Goal: Information Seeking & Learning: Learn about a topic

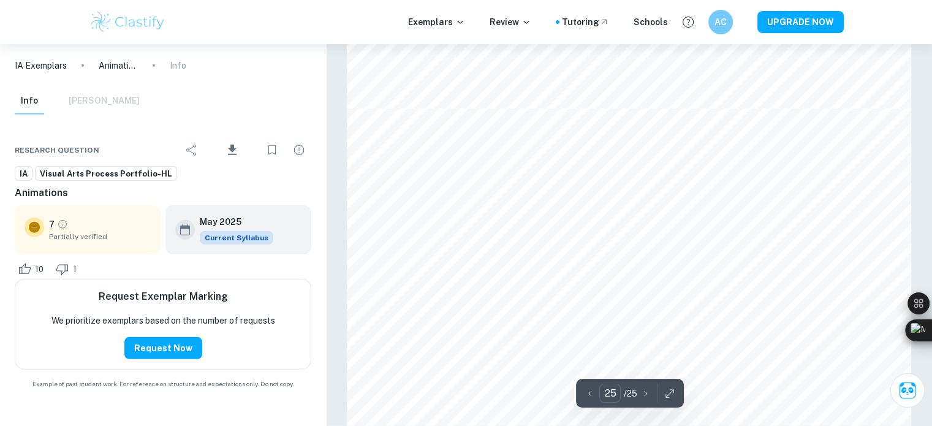
scroll to position [8177, 0]
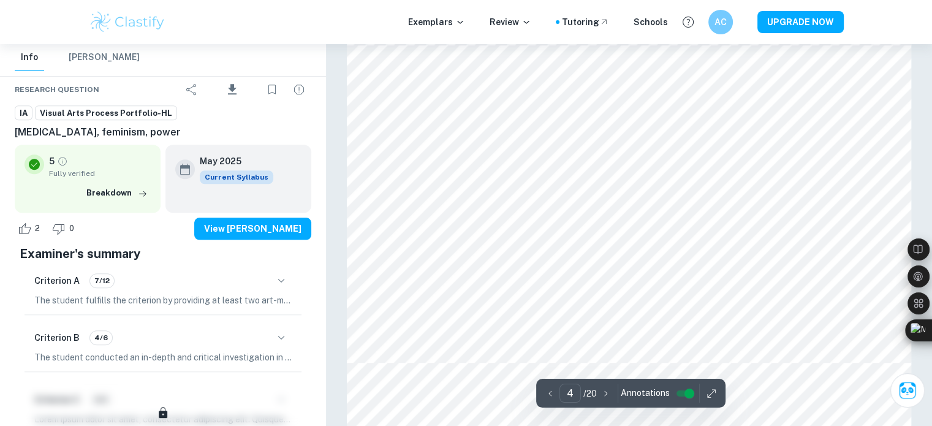
scroll to position [1103, 0]
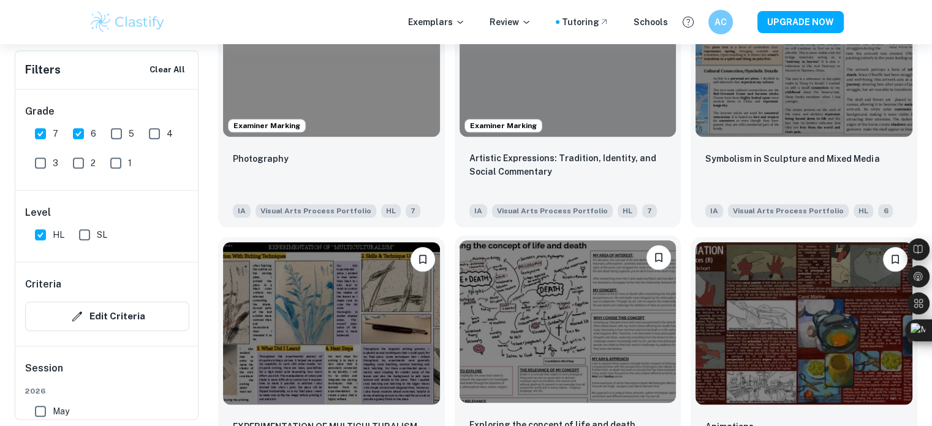
scroll to position [1257, 0]
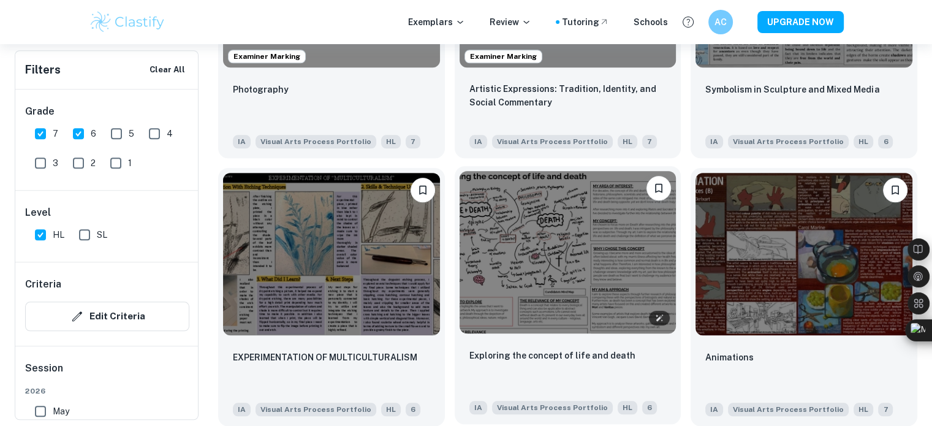
click at [546, 284] on img at bounding box center [567, 252] width 217 height 162
